Goal: Register for event/course

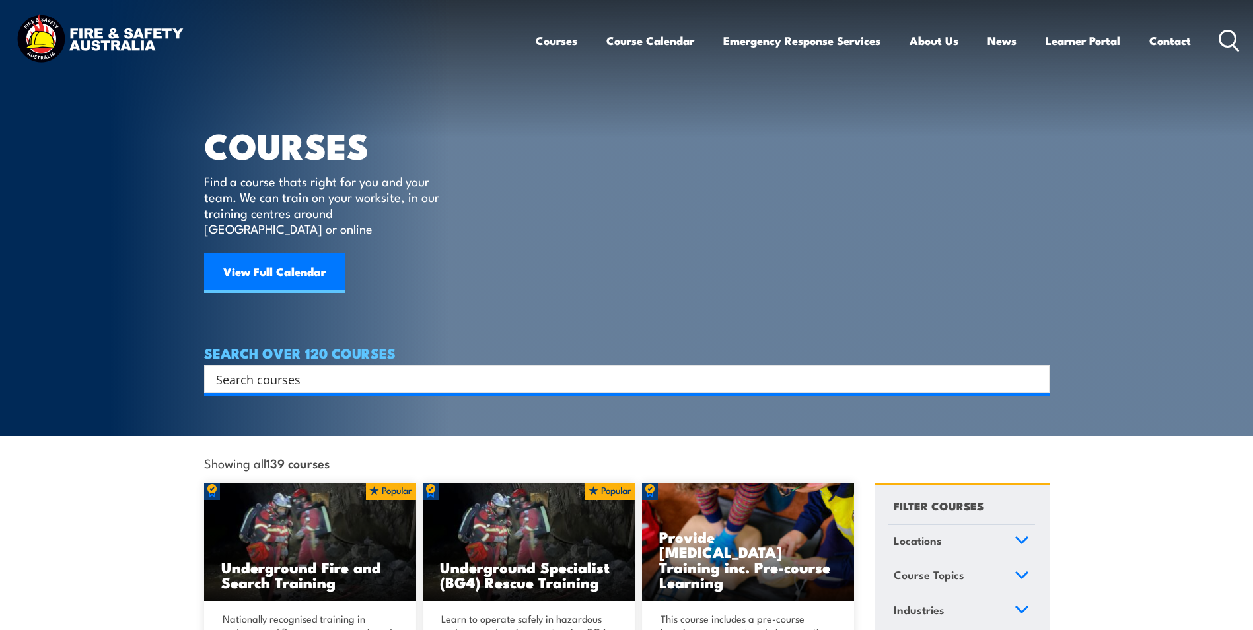
click at [252, 372] on input "Search input" at bounding box center [618, 379] width 804 height 20
type input "heights"
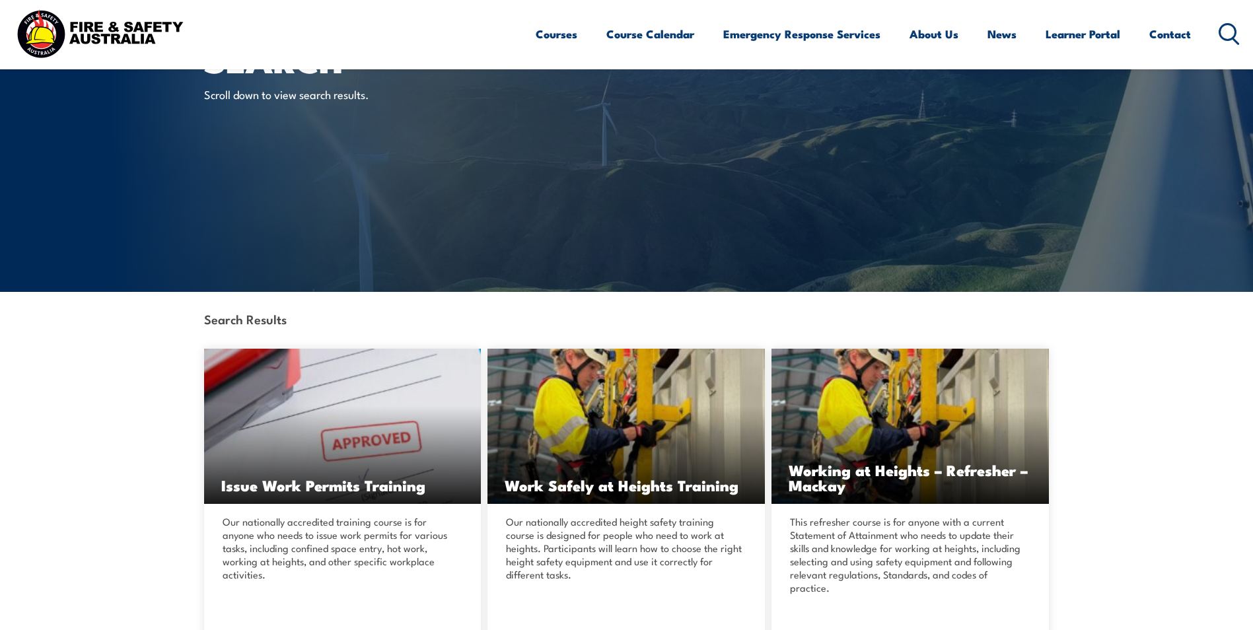
scroll to position [66, 0]
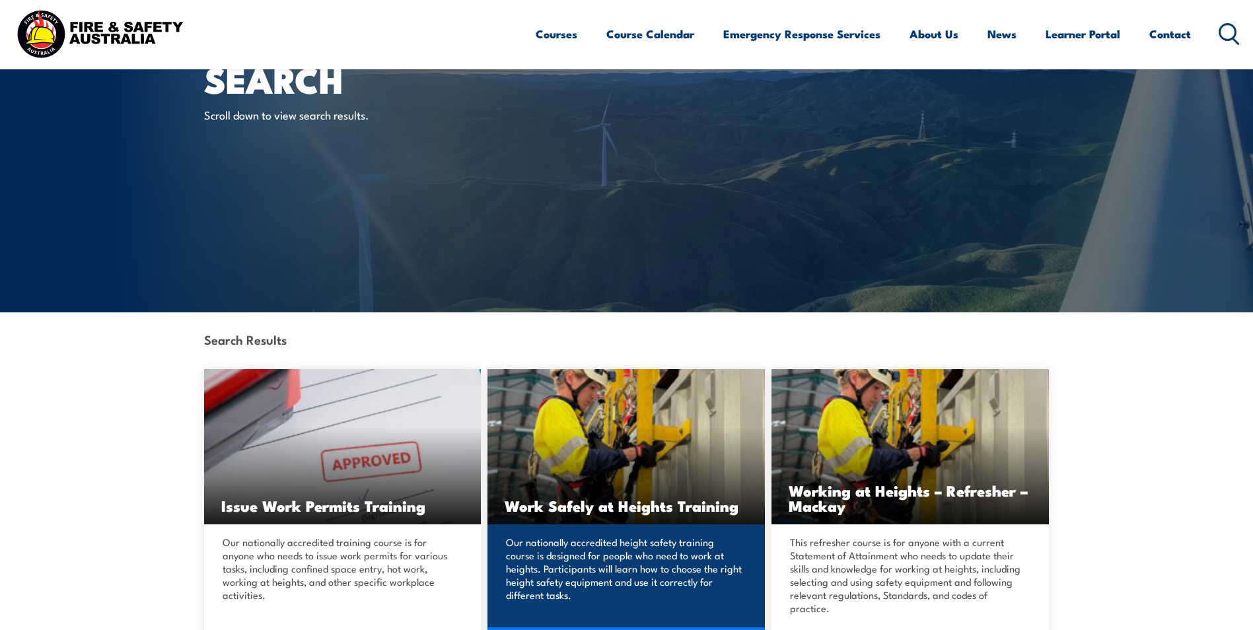
click at [595, 507] on h3 "Work Safely at Heights Training" at bounding box center [626, 505] width 243 height 15
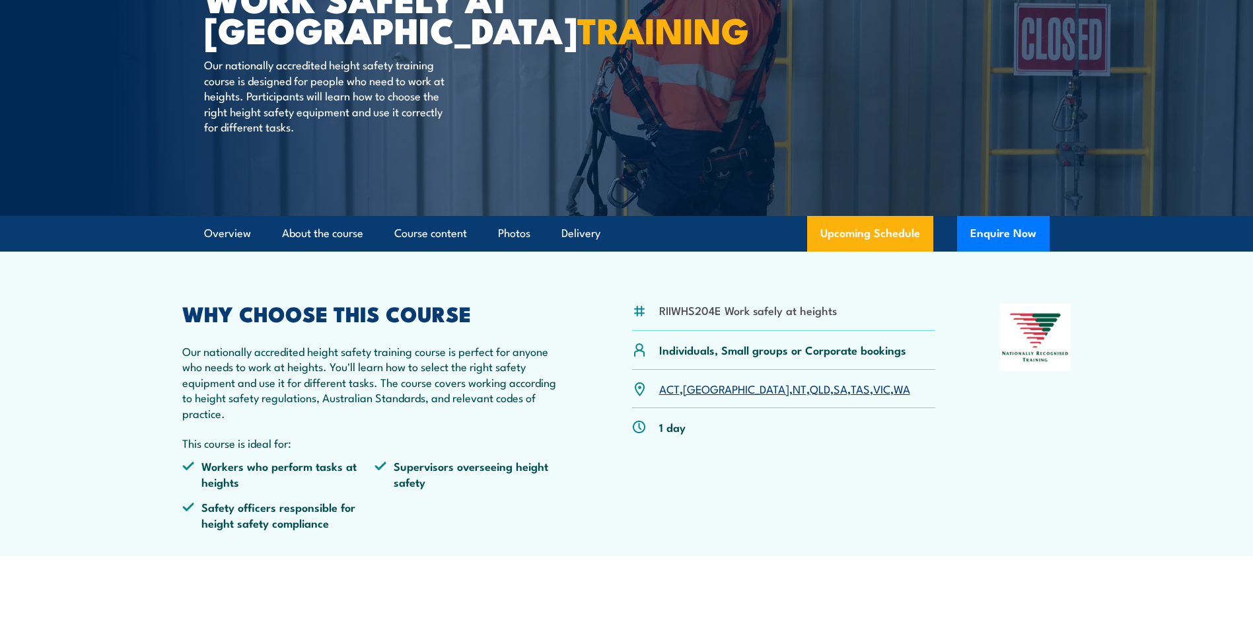
scroll to position [198, 0]
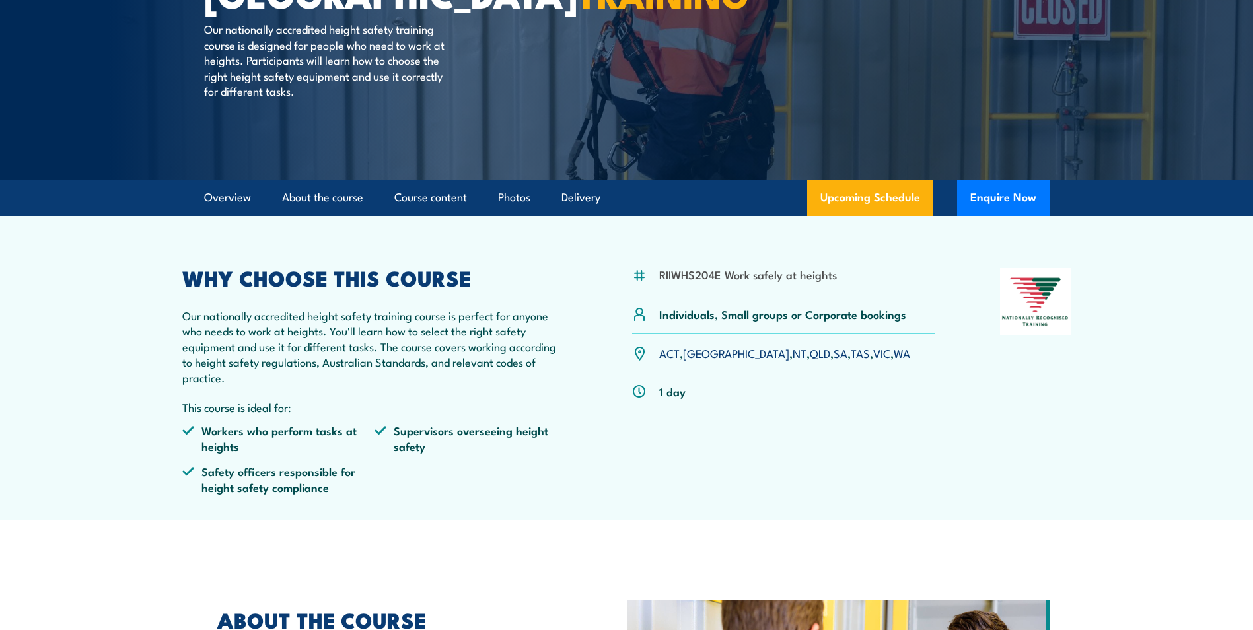
click at [833, 357] on link "SA" at bounding box center [840, 353] width 14 height 16
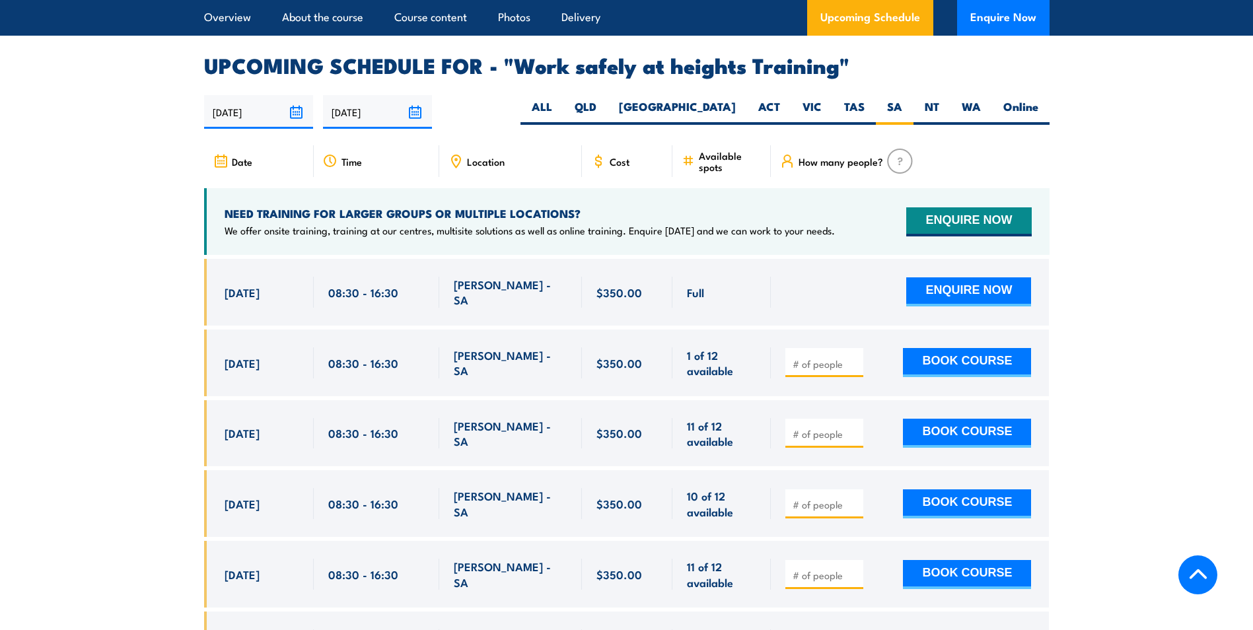
scroll to position [2035, 0]
